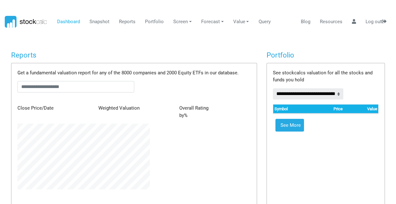
scroll to position [317185, 317108]
click at [38, 87] on input "text" at bounding box center [75, 86] width 117 height 11
click at [130, 21] on link "Reports" at bounding box center [127, 22] width 21 height 12
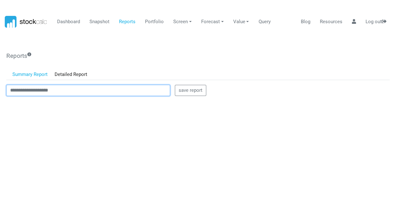
click at [44, 88] on input "text" at bounding box center [88, 90] width 164 height 11
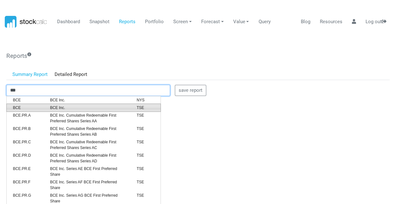
click at [17, 107] on span "BCE" at bounding box center [26, 108] width 37 height 6
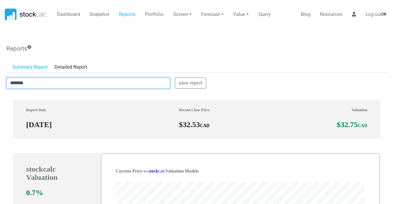
scroll to position [0, 0]
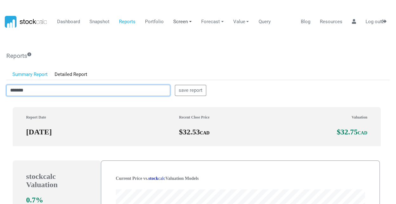
type input "*******"
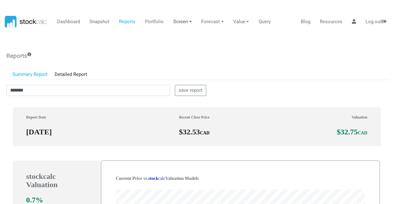
click at [180, 22] on link "Screen" at bounding box center [182, 22] width 23 height 12
click at [183, 36] on link "Stock Screener" at bounding box center [192, 37] width 42 height 12
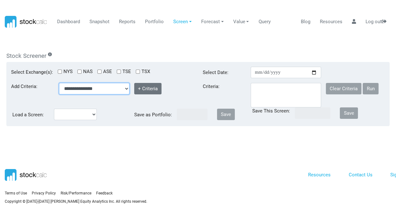
click at [81, 87] on select "**********" at bounding box center [94, 88] width 70 height 11
select select "**********"
click at [59, 83] on select "**********" at bounding box center [94, 88] width 70 height 11
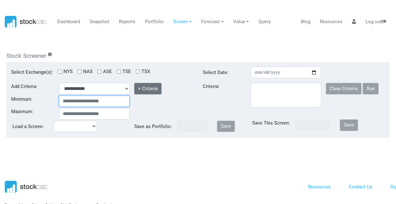
click at [77, 102] on input "Minimum:" at bounding box center [94, 100] width 70 height 11
type input "****"
click at [77, 112] on input "Maximum:" at bounding box center [94, 113] width 70 height 11
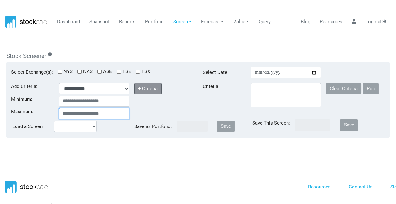
type input "****"
click at [150, 86] on button "+ Criteria" at bounding box center [148, 88] width 28 height 11
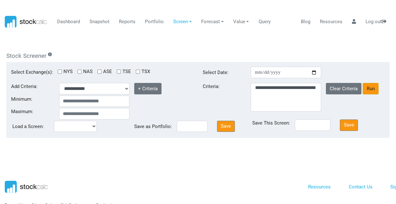
click at [369, 88] on button "Run" at bounding box center [371, 88] width 16 height 11
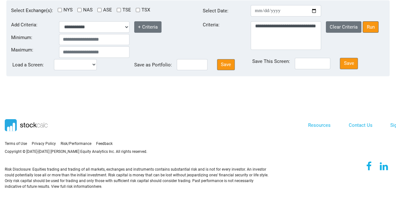
scroll to position [63, 0]
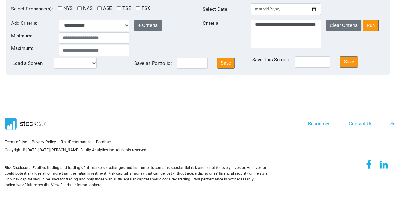
click at [370, 24] on button "Run" at bounding box center [371, 25] width 16 height 11
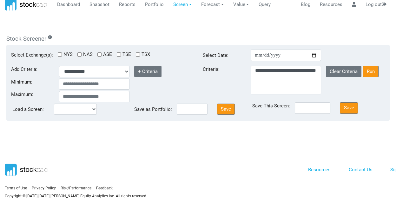
scroll to position [0, 0]
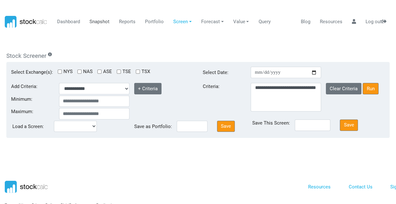
click at [99, 21] on link "Snapshot" at bounding box center [99, 22] width 25 height 12
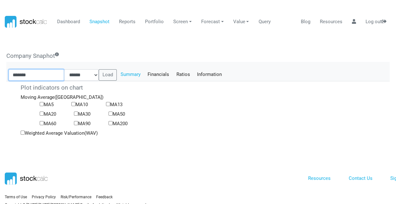
click at [45, 76] on input "*******" at bounding box center [37, 74] width 56 height 11
click at [111, 74] on button "Load" at bounding box center [108, 74] width 18 height 11
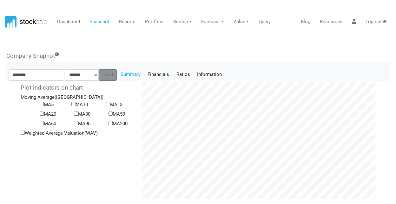
scroll to position [116, 242]
click at [169, 74] on link "Financials" at bounding box center [158, 74] width 29 height 11
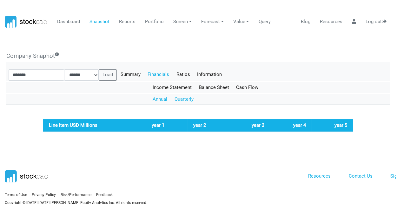
click at [184, 98] on link "Quarterly" at bounding box center [184, 99] width 26 height 11
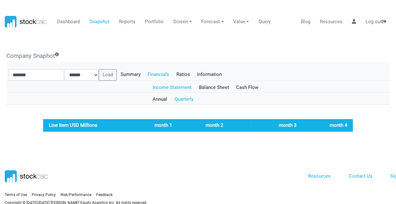
click at [181, 85] on link "Income Statement" at bounding box center [172, 87] width 46 height 11
click at [208, 85] on link "Balance Sheet" at bounding box center [213, 87] width 37 height 11
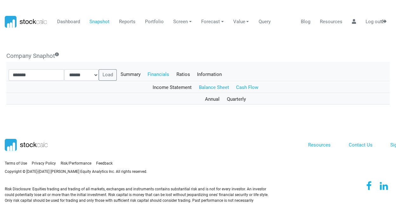
click at [251, 87] on link "Cash Flow" at bounding box center [248, 87] width 30 height 11
click at [188, 71] on link "Ratios" at bounding box center [183, 74] width 21 height 11
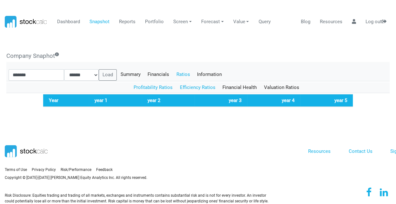
click at [195, 87] on link "Efficiency Ratios" at bounding box center [197, 87] width 43 height 11
drag, startPoint x: 235, startPoint y: 87, endPoint x: 240, endPoint y: 86, distance: 4.5
click at [236, 87] on link "Financial Health" at bounding box center [240, 87] width 42 height 11
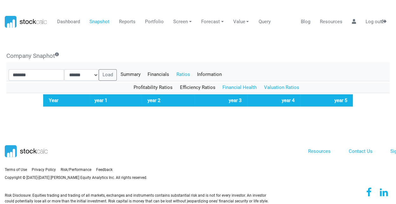
click at [274, 86] on link "Valuation Ratios" at bounding box center [281, 87] width 43 height 11
click at [215, 73] on link "Information" at bounding box center [210, 74] width 32 height 11
